Goal: Task Accomplishment & Management: Complete application form

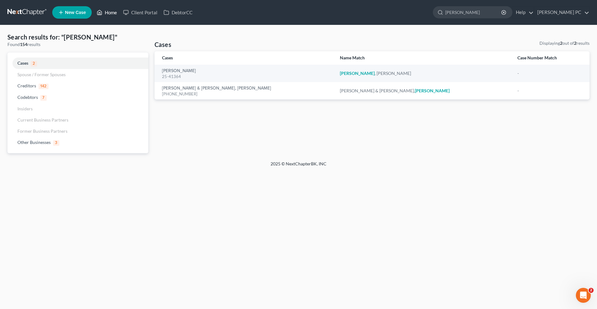
click at [105, 13] on link "Home" at bounding box center [107, 12] width 26 height 11
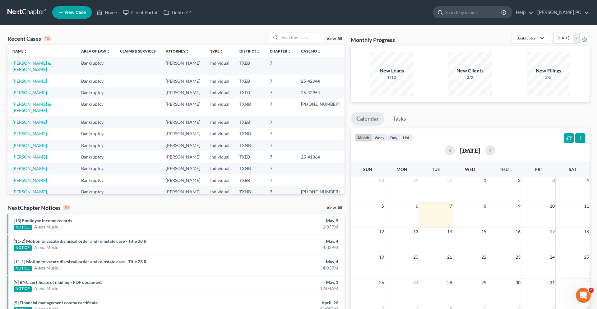
click at [479, 11] on input "search" at bounding box center [473, 12] width 57 height 11
type input "[PERSON_NAME]"
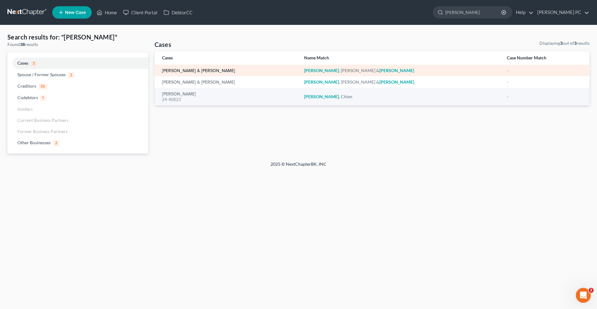
click at [201, 73] on link "[PERSON_NAME] & [PERSON_NAME]" at bounding box center [198, 71] width 73 height 4
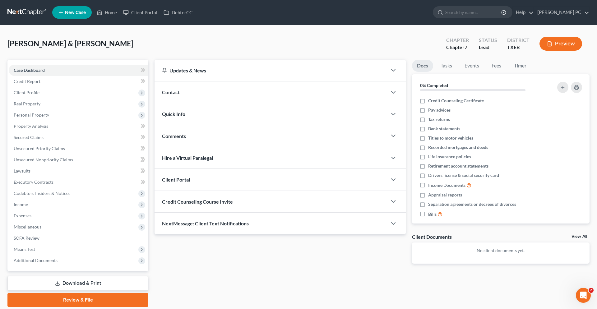
click at [223, 180] on div "Client Portal" at bounding box center [270, 179] width 232 height 21
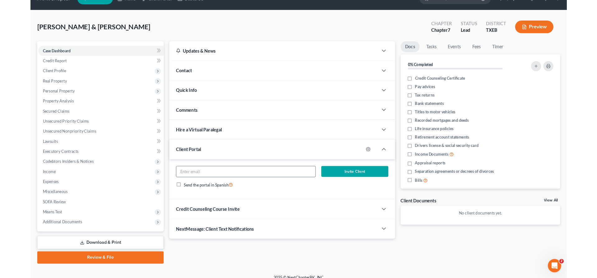
scroll to position [21, 0]
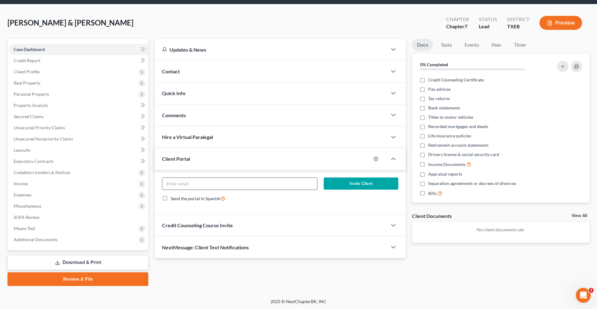
click at [222, 184] on input "email" at bounding box center [239, 184] width 155 height 12
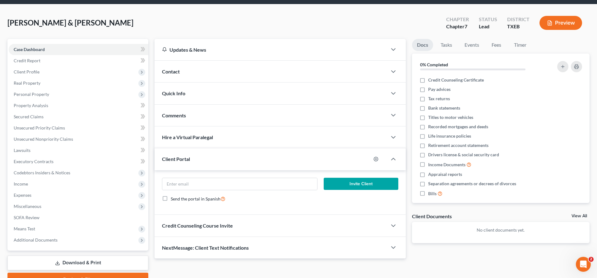
click at [200, 71] on div "Contact" at bounding box center [270, 71] width 232 height 21
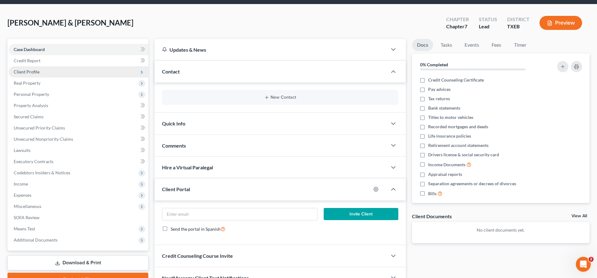
click at [36, 71] on span "Client Profile" at bounding box center [27, 71] width 26 height 5
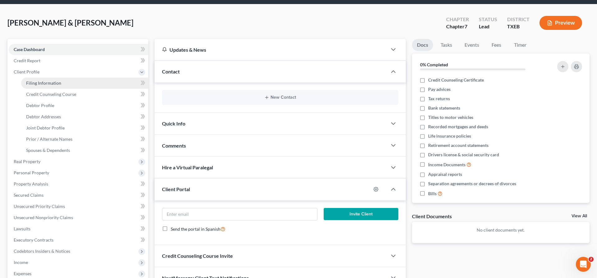
click at [51, 81] on span "Filing Information" at bounding box center [43, 82] width 35 height 5
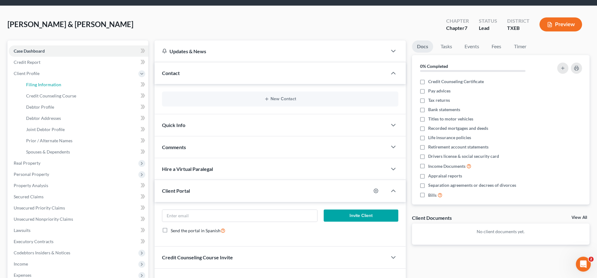
select select "1"
select select "0"
select select "77"
select select "1"
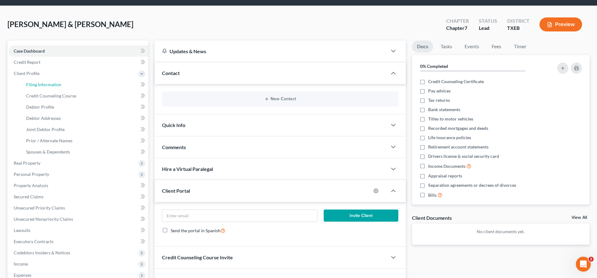
select select "45"
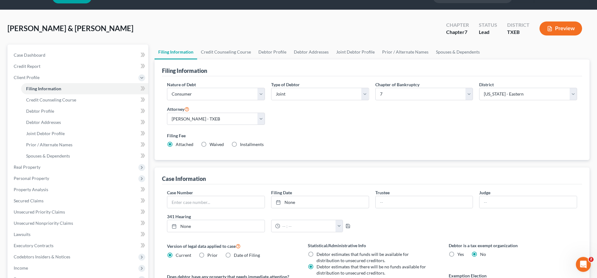
scroll to position [32, 0]
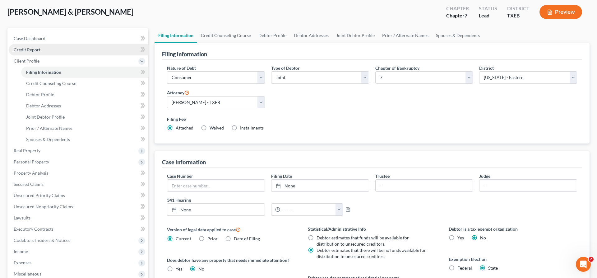
click at [41, 50] on link "Credit Report" at bounding box center [79, 49] width 140 height 11
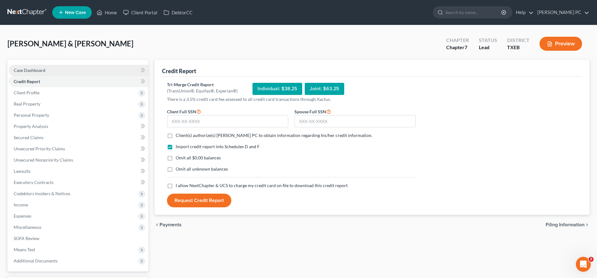
click at [44, 68] on span "Case Dashboard" at bounding box center [30, 69] width 32 height 5
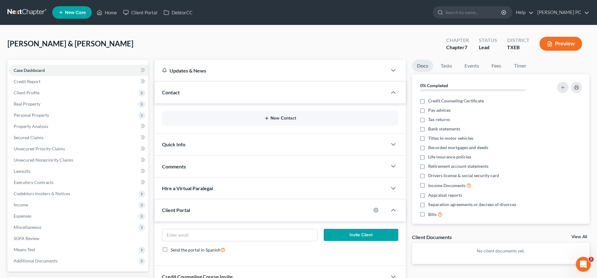
click at [276, 119] on button "New Contact" at bounding box center [280, 118] width 226 height 5
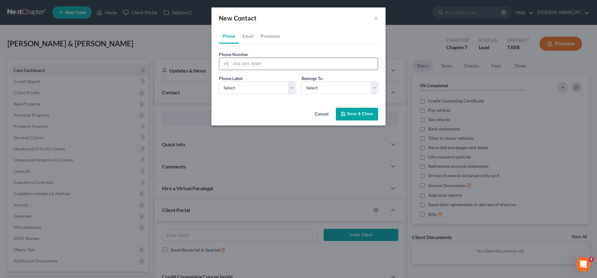
click at [247, 65] on input "tel" at bounding box center [304, 64] width 147 height 12
type input "9403956399"
select select "0"
click option "Mobile" at bounding box center [0, 0] width 0 height 0
click at [301, 81] on select "Select Client Spouse Other" at bounding box center [339, 87] width 76 height 12
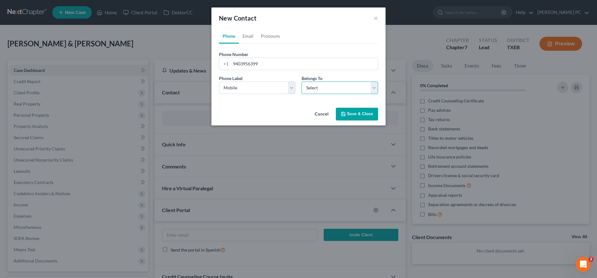
select select "0"
click option "Client" at bounding box center [0, 0] width 0 height 0
select select "0"
click at [250, 38] on link "Email" at bounding box center [248, 36] width 18 height 15
click at [241, 64] on input "email" at bounding box center [304, 64] width 147 height 12
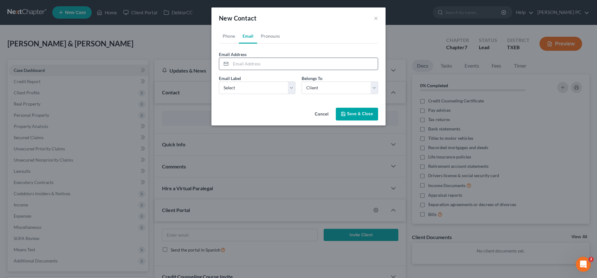
paste input "[EMAIL_ADDRESS][DOMAIN_NAME]"
type input "[EMAIL_ADDRESS][DOMAIN_NAME]"
click at [219, 81] on select "Select Home Work Other" at bounding box center [257, 87] width 76 height 12
select select "0"
click option "Home" at bounding box center [0, 0] width 0 height 0
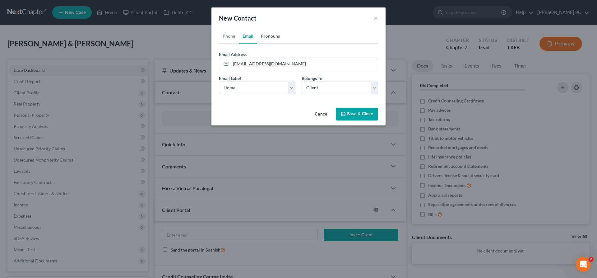
click at [270, 38] on link "Pronouns" at bounding box center [270, 36] width 26 height 15
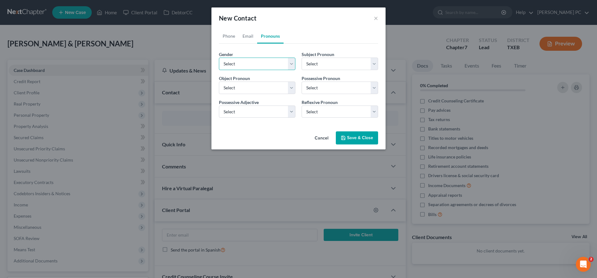
click at [219, 57] on select "Select [DEMOGRAPHIC_DATA] [DEMOGRAPHIC_DATA] [DEMOGRAPHIC_DATA] More Than One P…" at bounding box center [257, 63] width 76 height 12
select select "0"
click option "[DEMOGRAPHIC_DATA]" at bounding box center [0, 0] width 0 height 0
select select "0"
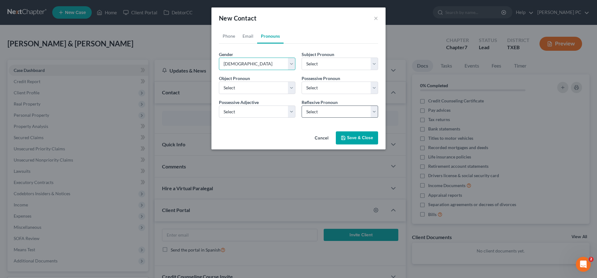
select select "0"
click at [347, 137] on button "Save & Close" at bounding box center [357, 137] width 42 height 13
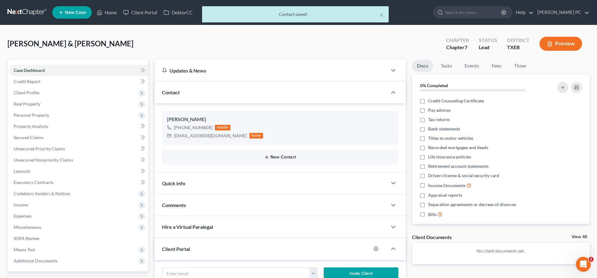
click at [277, 159] on button "New Contact" at bounding box center [280, 156] width 226 height 5
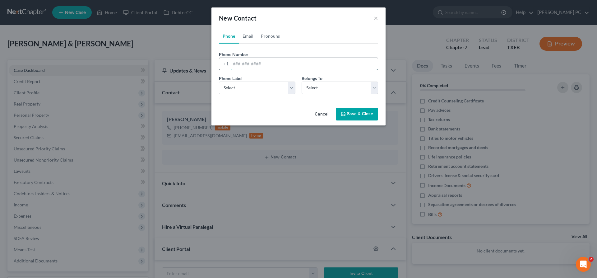
click at [252, 64] on input "tel" at bounding box center [304, 64] width 147 height 12
paste input "[PHONE_NUMBER]"
type input "[PHONE_NUMBER]"
click at [219, 81] on select "Select Mobile Home Work Other" at bounding box center [257, 87] width 76 height 12
select select "0"
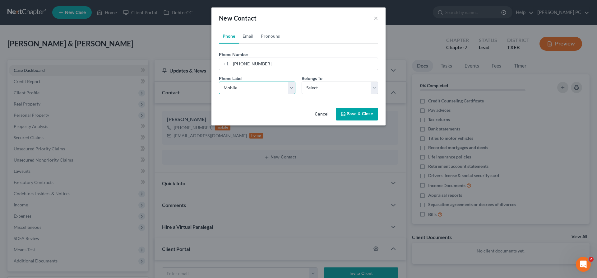
click option "Mobile" at bounding box center [0, 0] width 0 height 0
click at [301, 81] on select "Select Client Spouse Other" at bounding box center [339, 87] width 76 height 12
select select "1"
click option "Spouse" at bounding box center [0, 0] width 0 height 0
select select "1"
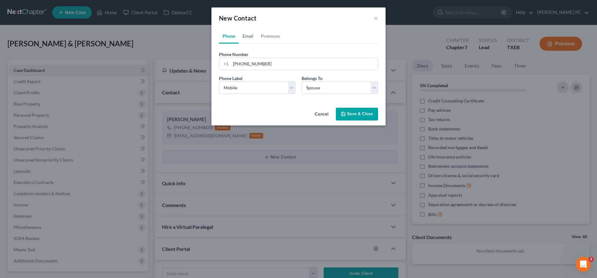
click at [247, 37] on link "Email" at bounding box center [248, 36] width 18 height 15
click at [290, 63] on input "email" at bounding box center [304, 64] width 147 height 12
paste input "[EMAIL_ADDRESS][DOMAIN_NAME]"
type input "[EMAIL_ADDRESS][DOMAIN_NAME]"
click at [219, 81] on select "Select Home Work Other" at bounding box center [257, 87] width 76 height 12
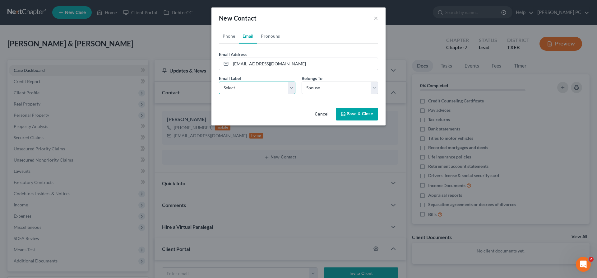
select select "0"
click option "Home" at bounding box center [0, 0] width 0 height 0
click at [264, 37] on link "Pronouns" at bounding box center [270, 36] width 26 height 15
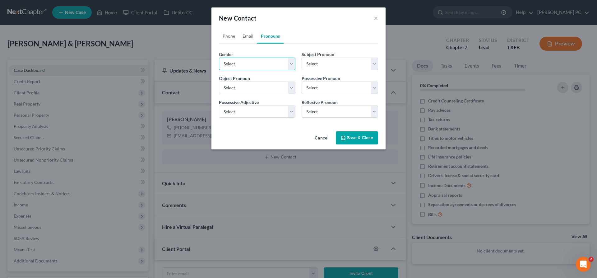
click at [219, 57] on select "Select [DEMOGRAPHIC_DATA] [DEMOGRAPHIC_DATA] [DEMOGRAPHIC_DATA] More Than One P…" at bounding box center [257, 63] width 76 height 12
select select "1"
click option "[DEMOGRAPHIC_DATA]" at bounding box center [0, 0] width 0 height 0
select select "1"
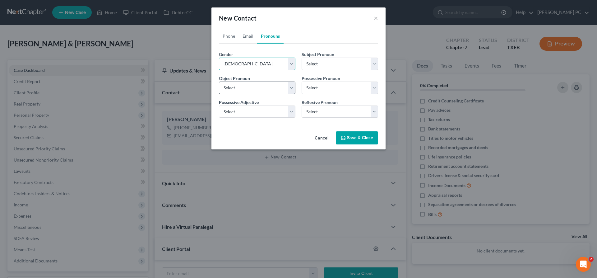
select select "1"
click at [344, 138] on polyline "button" at bounding box center [343, 139] width 2 height 2
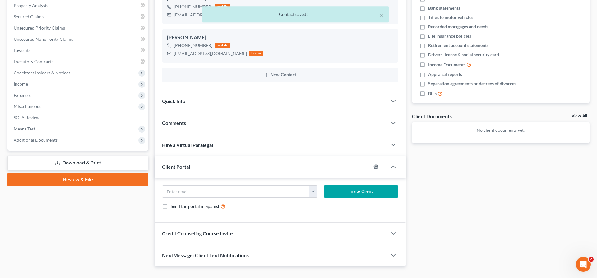
scroll to position [127, 0]
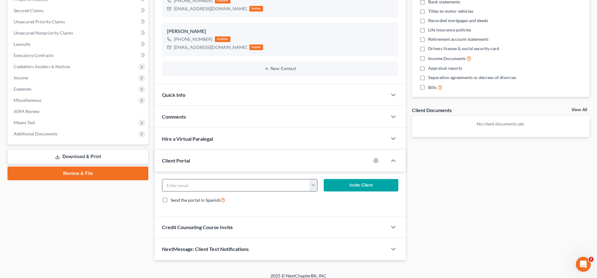
click at [312, 185] on button "button" at bounding box center [313, 185] width 8 height 12
click at [338, 198] on link "[EMAIL_ADDRESS][DOMAIN_NAME]" at bounding box center [351, 198] width 85 height 11
click at [315, 186] on button "button" at bounding box center [313, 185] width 8 height 12
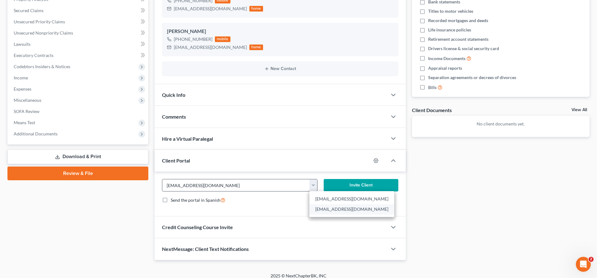
click at [319, 206] on link "[EMAIL_ADDRESS][DOMAIN_NAME]" at bounding box center [351, 209] width 85 height 11
click at [315, 189] on button "button" at bounding box center [313, 185] width 8 height 12
click at [330, 197] on link "[EMAIL_ADDRESS][DOMAIN_NAME]" at bounding box center [351, 198] width 85 height 11
type input "[EMAIL_ADDRESS][DOMAIN_NAME]"
click at [346, 186] on button "Invite Client" at bounding box center [361, 185] width 75 height 12
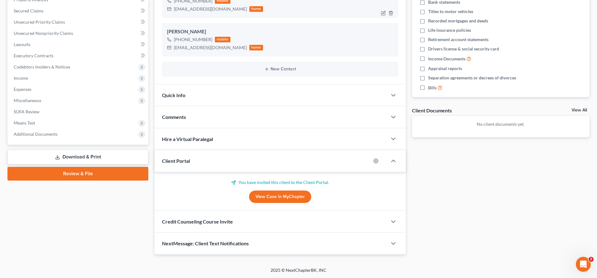
scroll to position [0, 0]
